Goal: Information Seeking & Learning: Learn about a topic

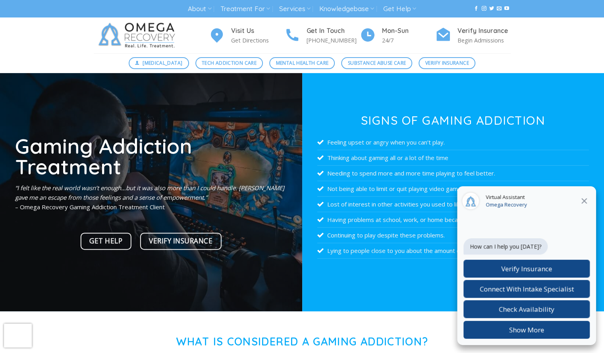
click at [584, 199] on icon at bounding box center [584, 201] width 10 height 10
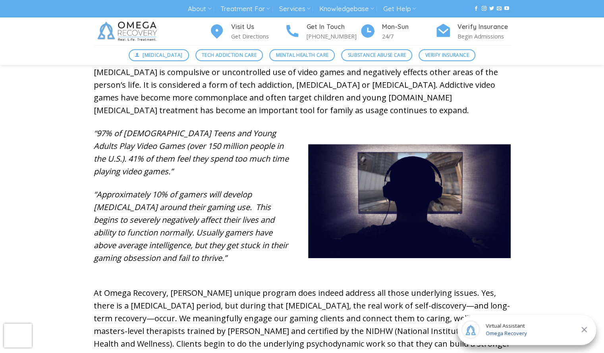
scroll to position [258, 0]
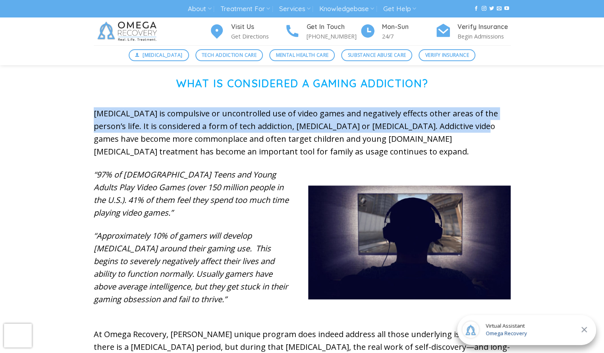
drag, startPoint x: 89, startPoint y: 111, endPoint x: 468, endPoint y: 126, distance: 379.4
click at [468, 126] on div "What is Considered a Gaming Addiction? Video Game Addiction is compulsive or un…" at bounding box center [302, 251] width 429 height 349
click at [534, 115] on div "What is Considered a Gaming Addiction? Video Game Addiction is compulsive or un…" at bounding box center [302, 251] width 604 height 349
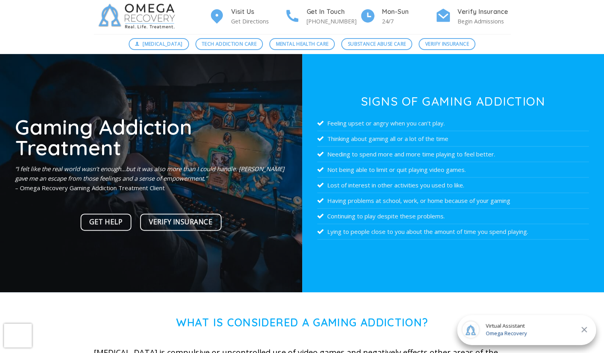
scroll to position [0, 0]
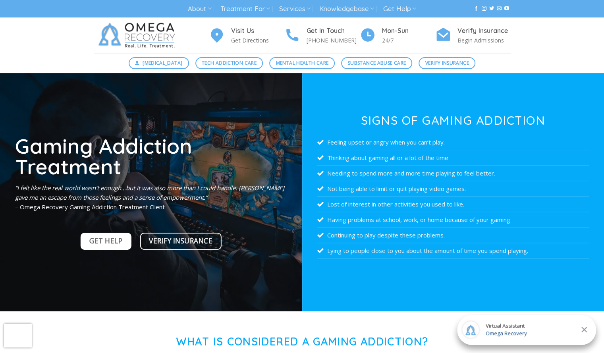
click at [112, 241] on span "Get Help" at bounding box center [105, 240] width 33 height 11
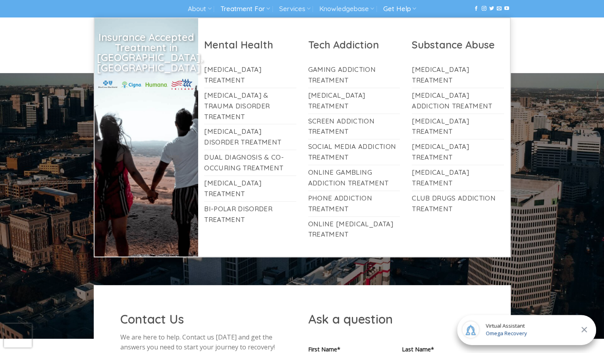
click at [263, 11] on link "Treatment For" at bounding box center [245, 9] width 50 height 15
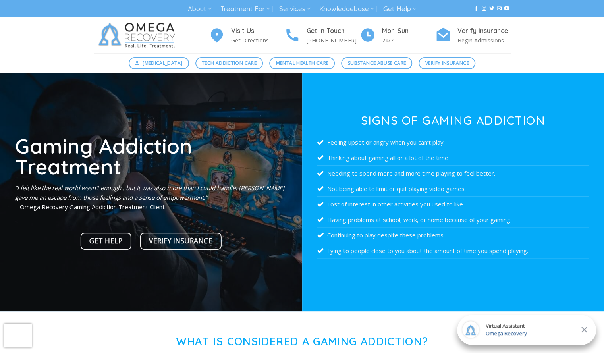
click at [381, 274] on div at bounding box center [453, 192] width 302 height 238
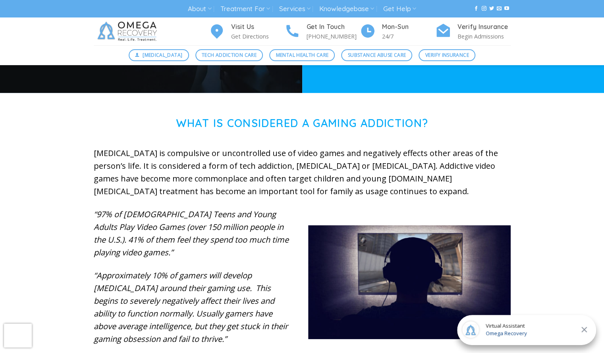
scroll to position [218, 0]
click at [408, 303] on img at bounding box center [409, 282] width 202 height 114
click at [408, 302] on img at bounding box center [409, 282] width 202 height 114
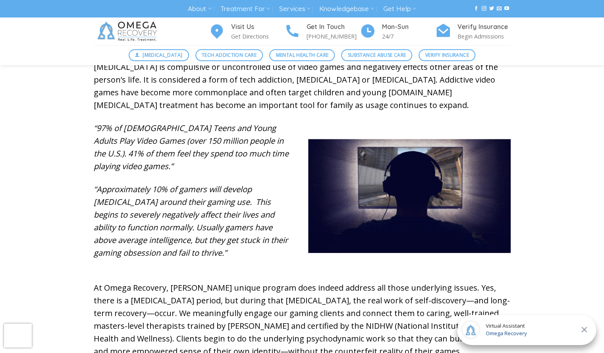
scroll to position [305, 0]
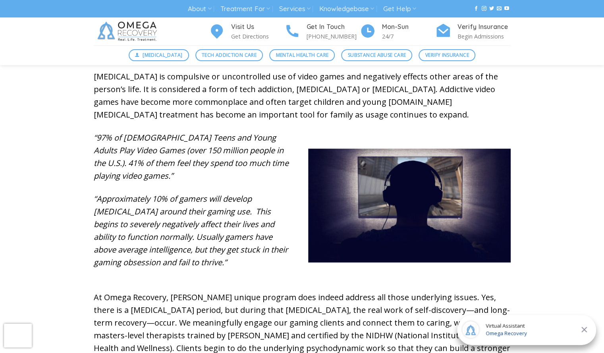
click at [405, 328] on p "At Omega Recovery, [PERSON_NAME] unique program does indeed address all those u…" at bounding box center [302, 329] width 417 height 76
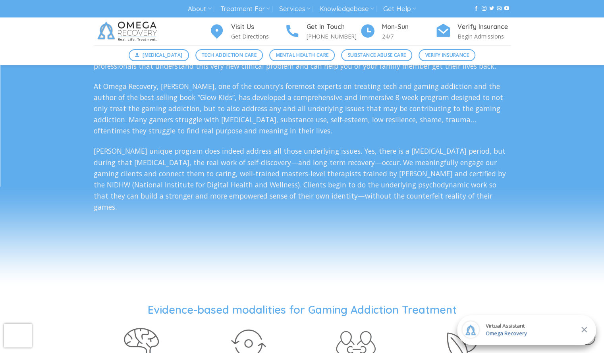
scroll to position [1454, 0]
